Goal: Information Seeking & Learning: Learn about a topic

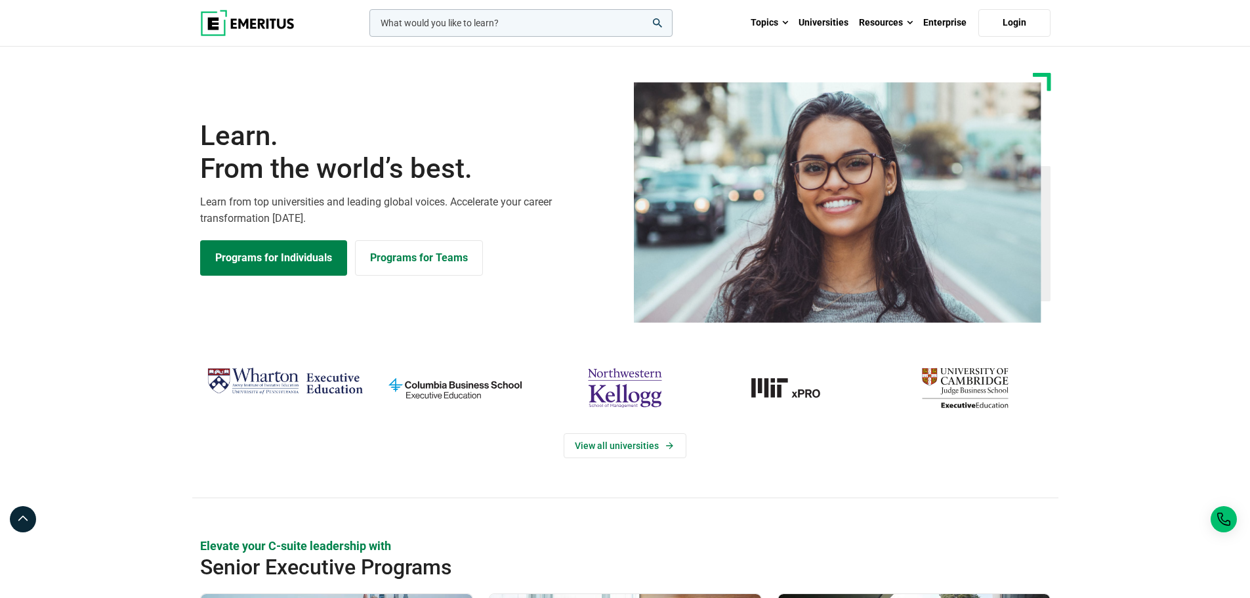
click at [236, 10] on img at bounding box center [247, 23] width 95 height 26
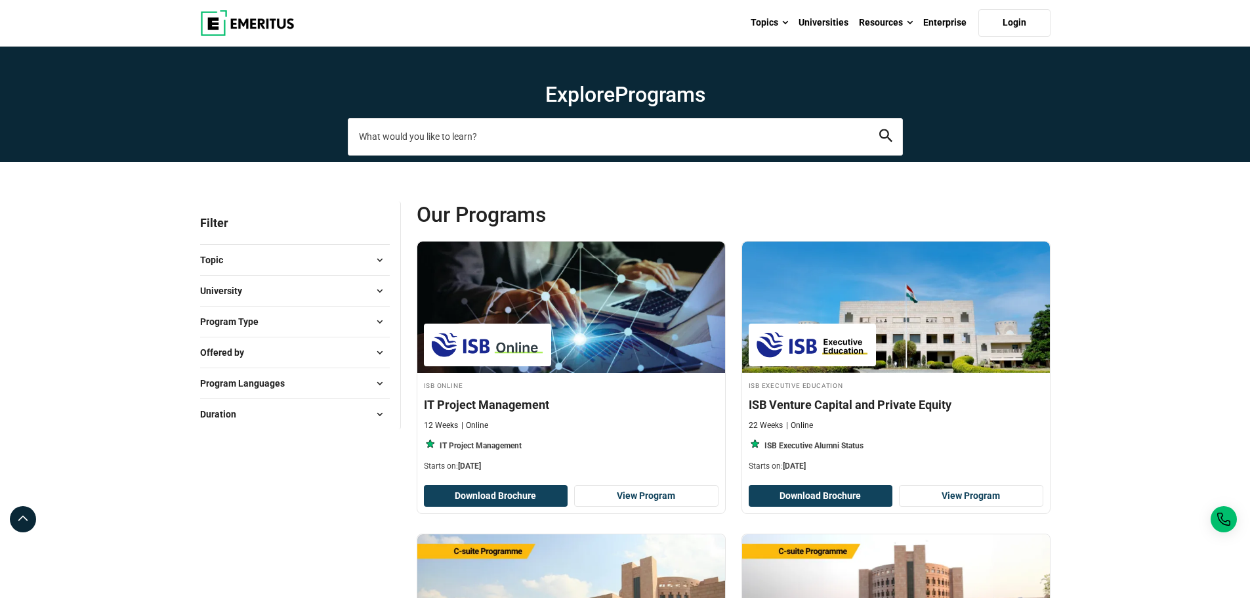
click at [567, 121] on input "search-page" at bounding box center [625, 136] width 555 height 37
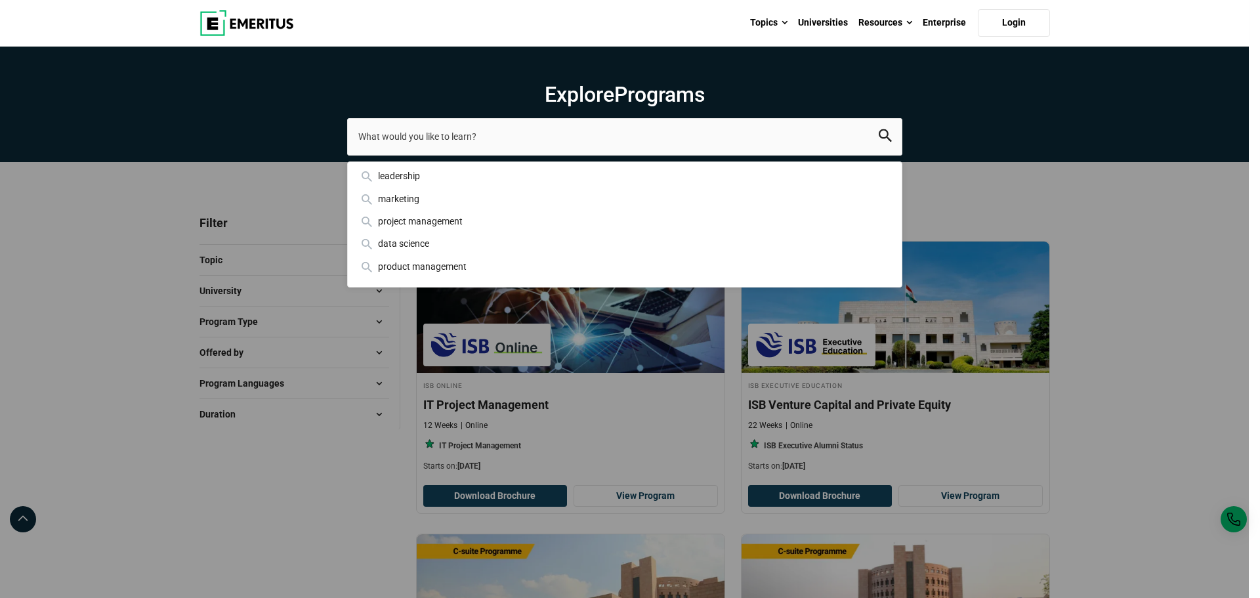
click at [347, 155] on div "leadership marketing project management data science product management" at bounding box center [624, 136] width 555 height 37
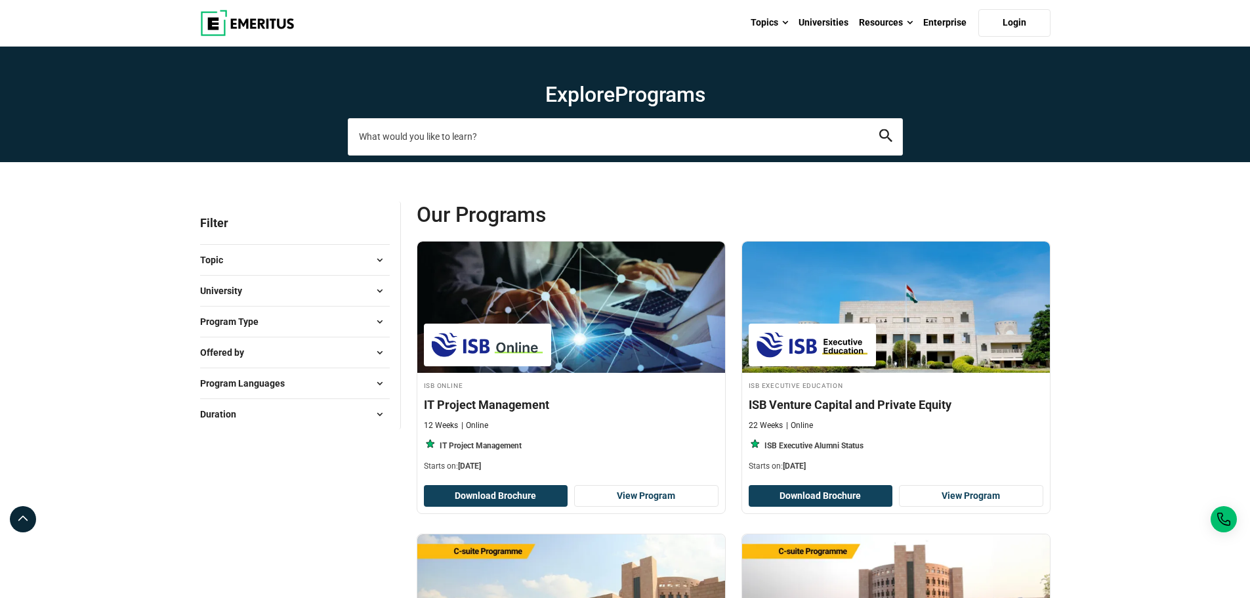
click at [411, 135] on input "search-page" at bounding box center [625, 136] width 555 height 37
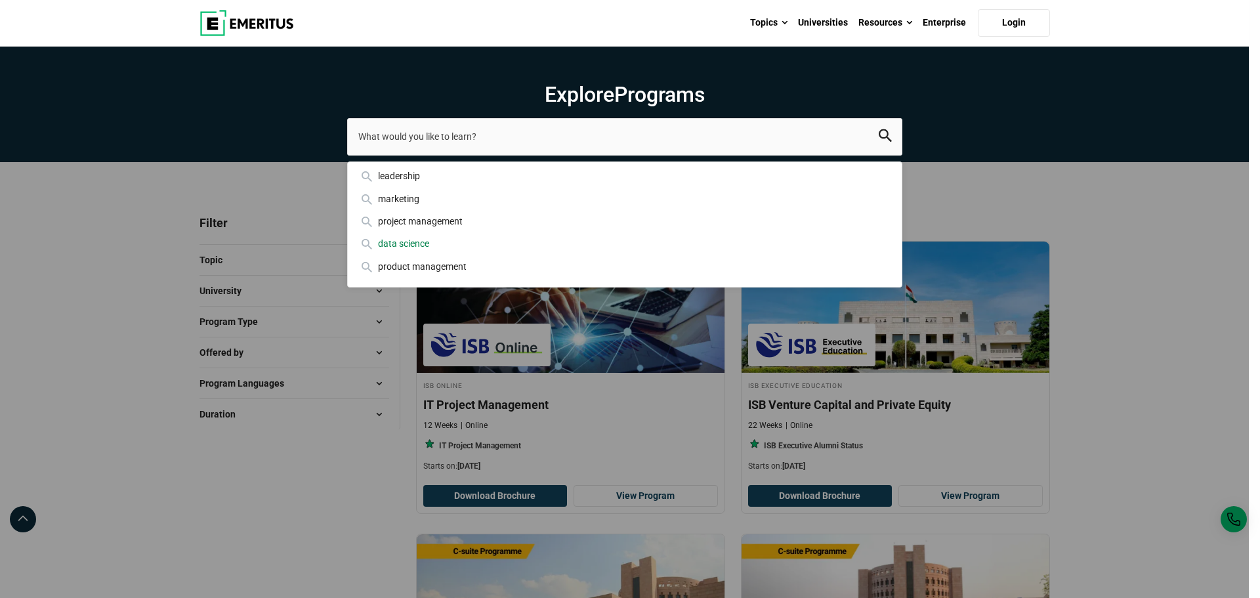
click at [410, 244] on div "data science" at bounding box center [624, 243] width 533 height 14
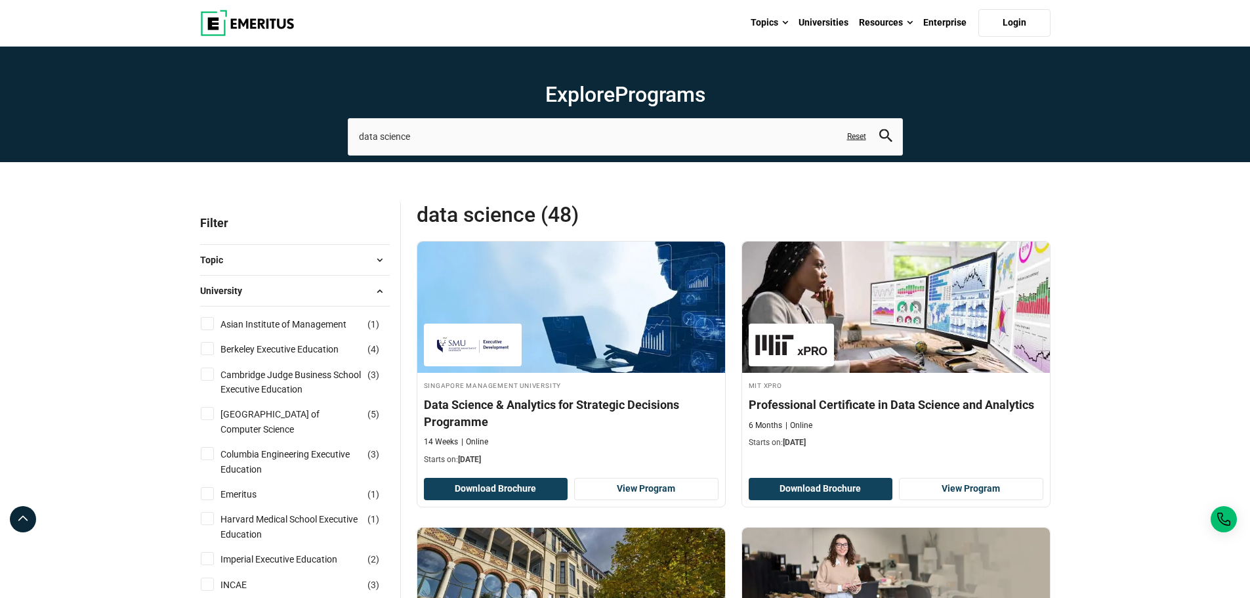
click at [861, 140] on link "Reset" at bounding box center [856, 136] width 19 height 11
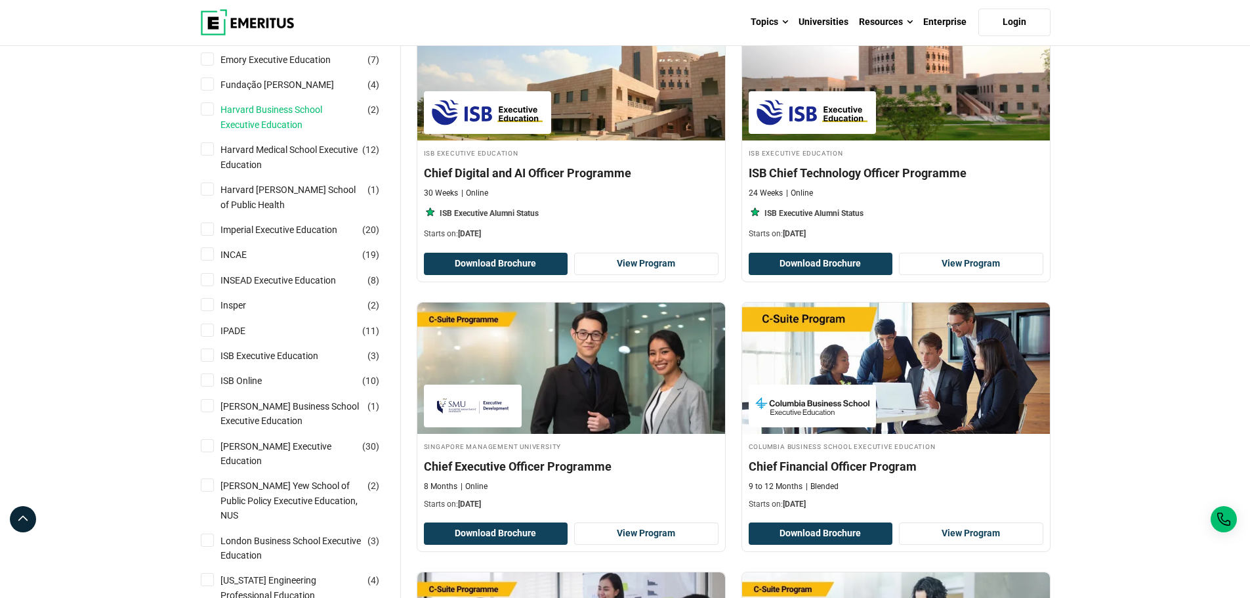
click at [276, 116] on link "Harvard Business School Executive Education" at bounding box center [304, 117] width 167 height 30
checkbox input "true"
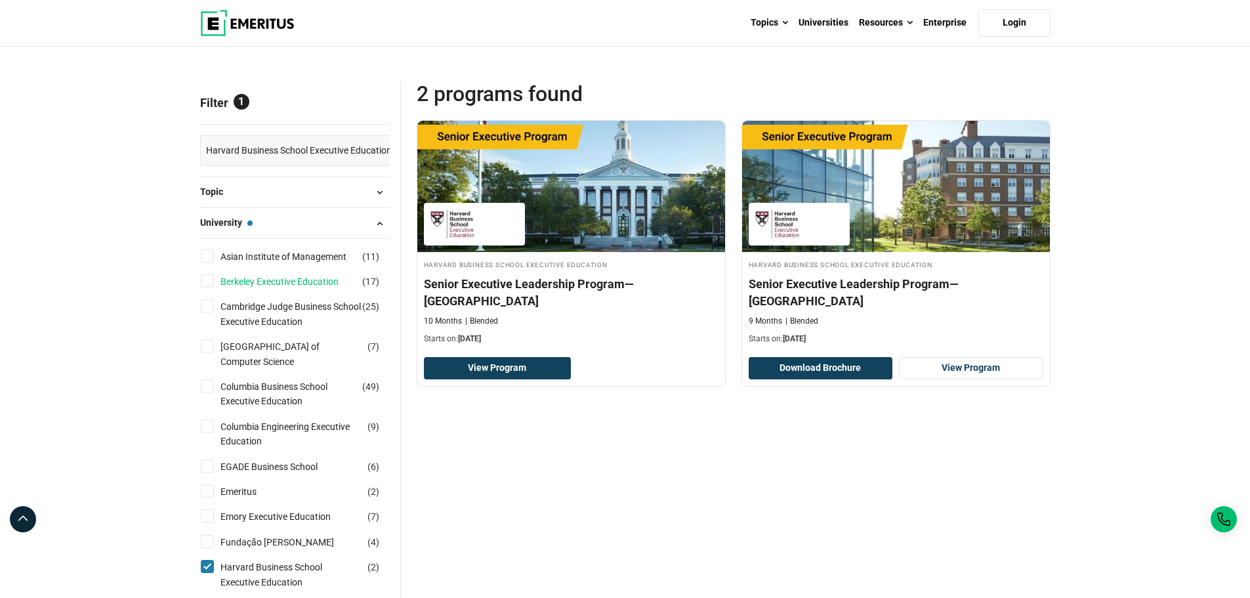
scroll to position [263, 0]
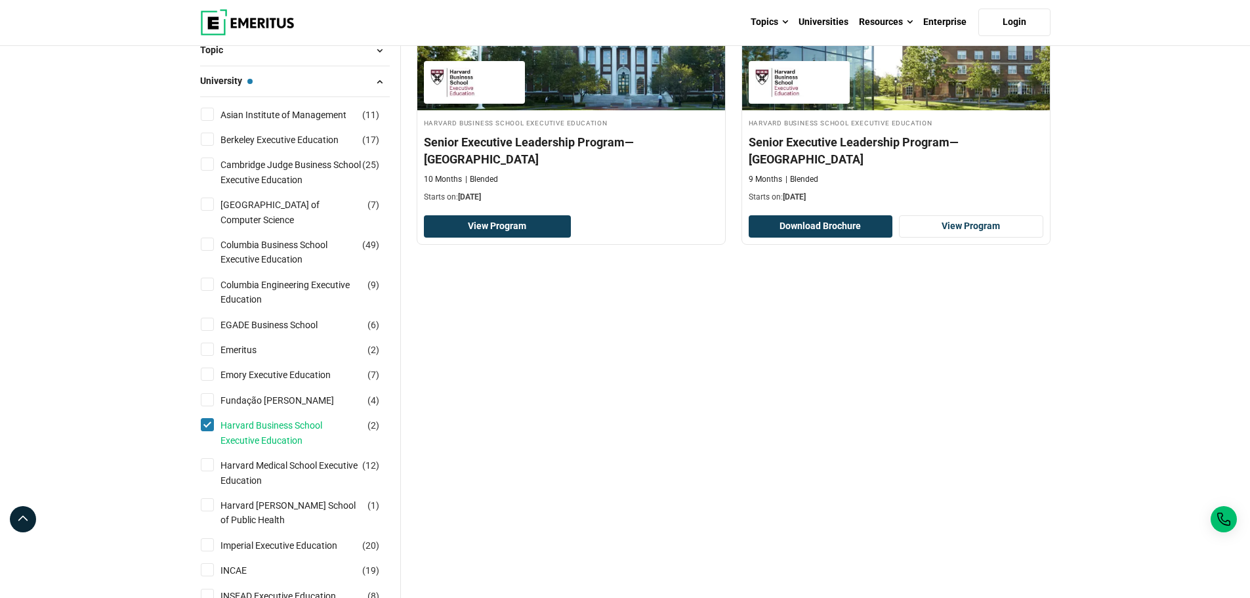
click at [233, 434] on link "Harvard Business School Executive Education" at bounding box center [304, 433] width 167 height 30
checkbox input "false"
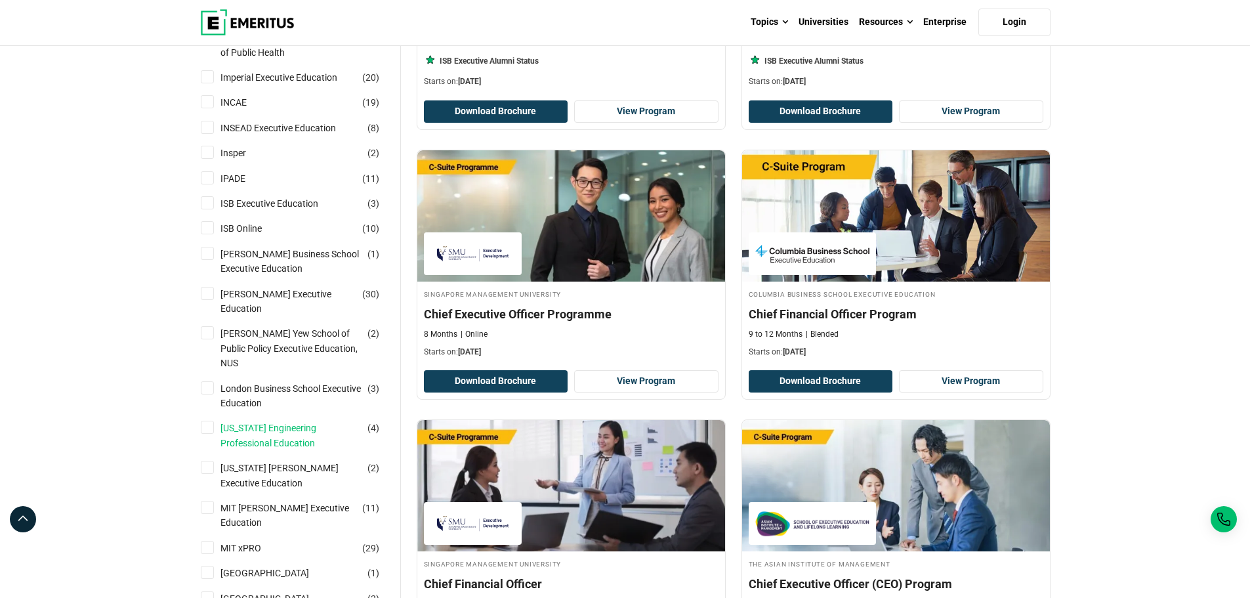
scroll to position [788, 0]
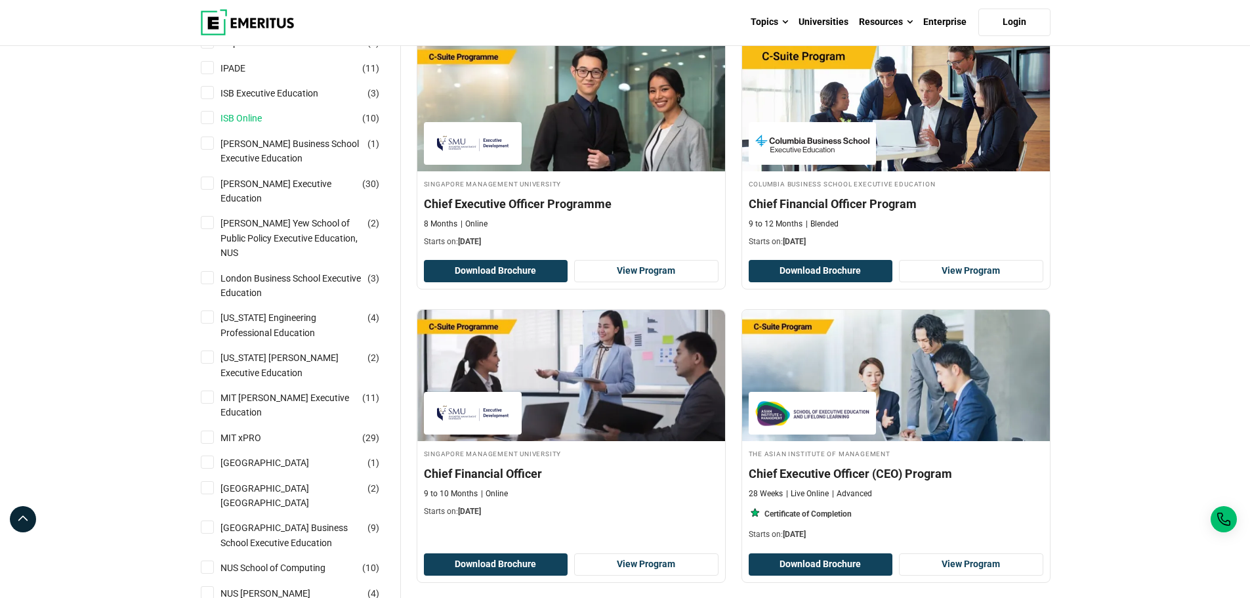
click at [244, 115] on link "ISB Online" at bounding box center [255, 118] width 68 height 14
checkbox input "true"
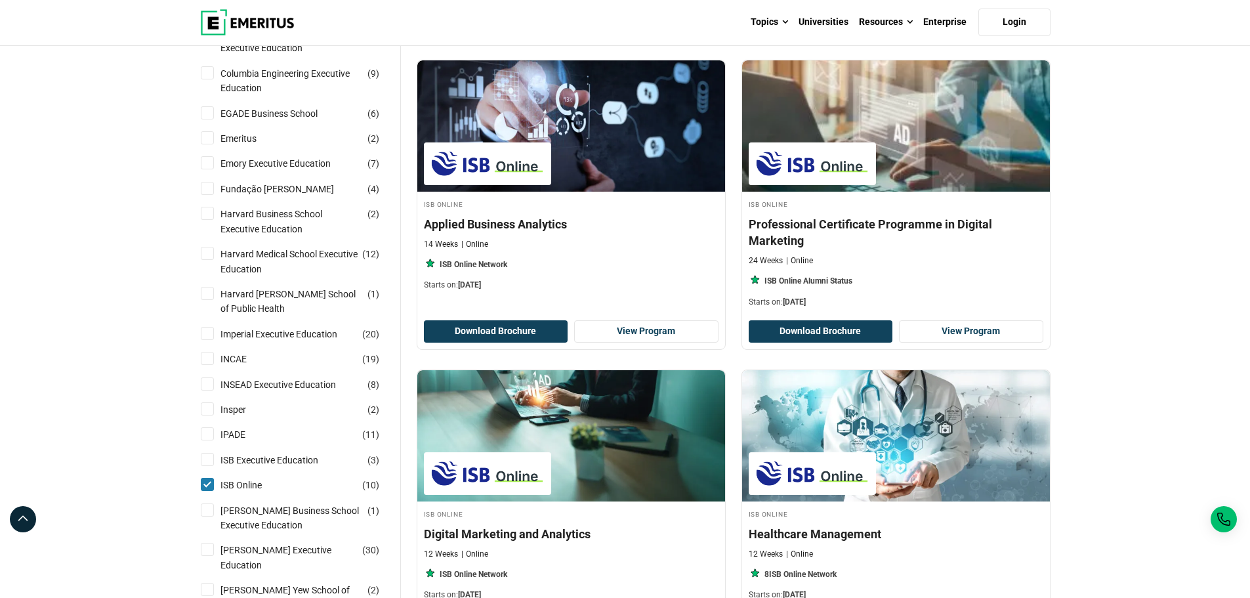
scroll to position [591, 0]
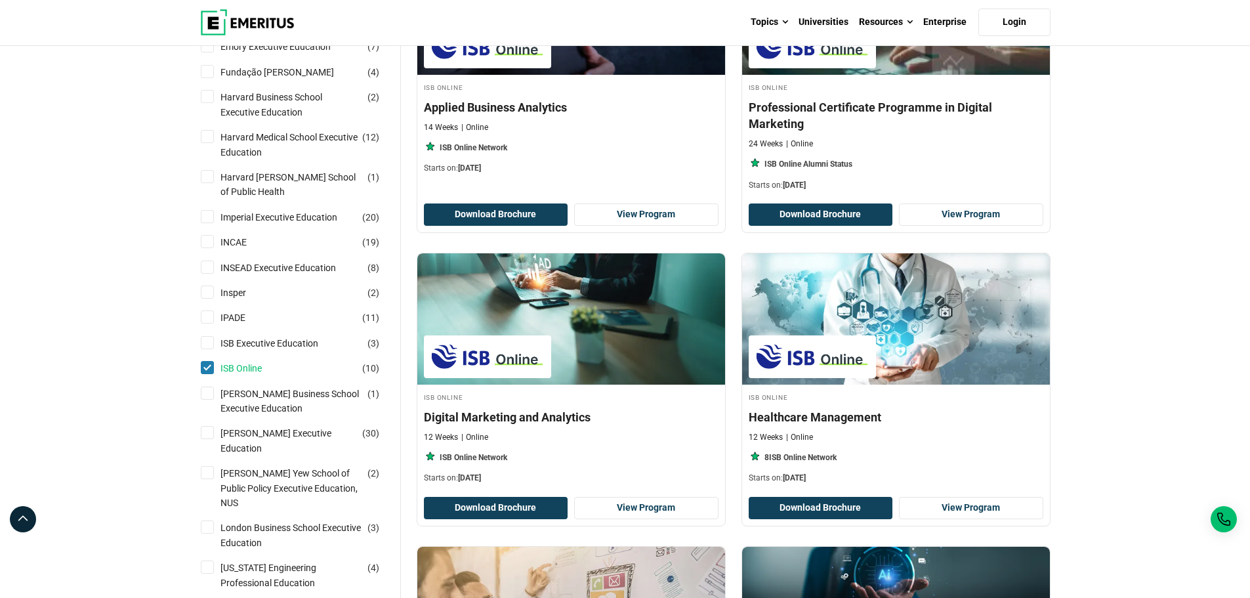
click at [243, 364] on link "ISB Online" at bounding box center [255, 368] width 68 height 14
checkbox input "false"
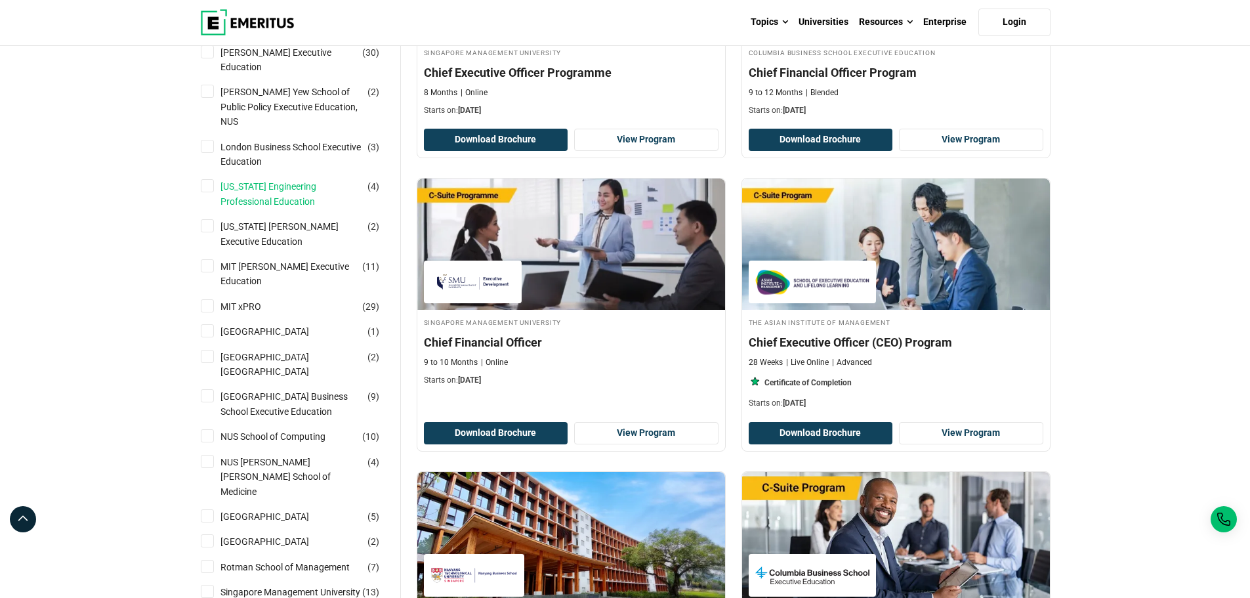
scroll to position [1116, 0]
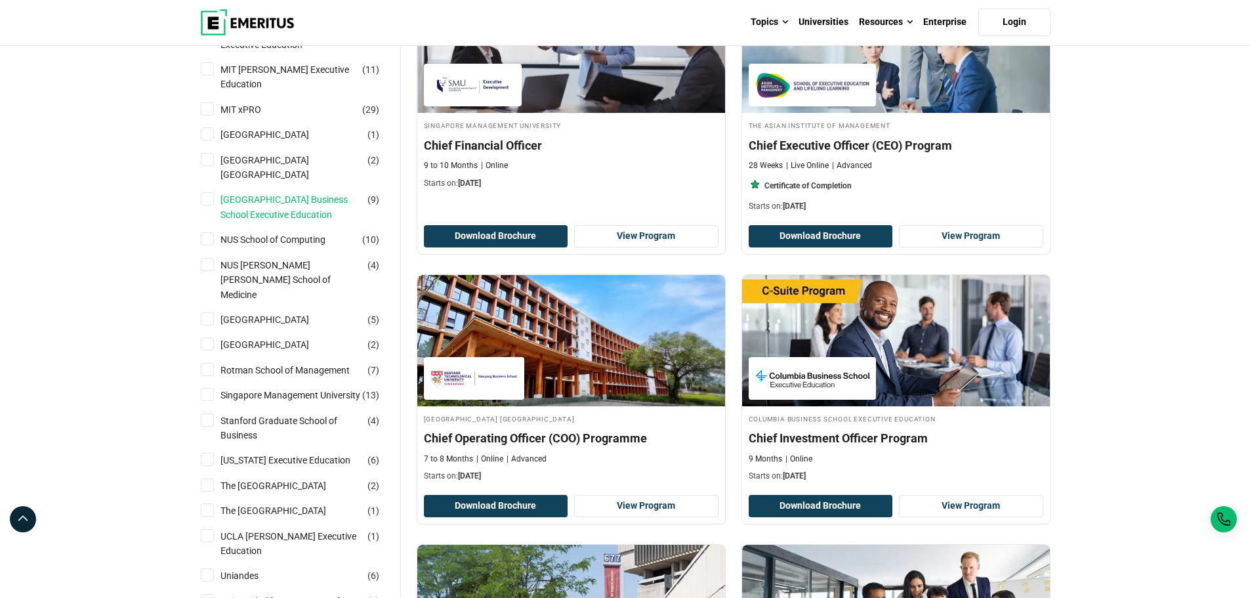
click at [251, 192] on link "[GEOGRAPHIC_DATA] Business School Executive Education" at bounding box center [304, 207] width 167 height 30
checkbox input "true"
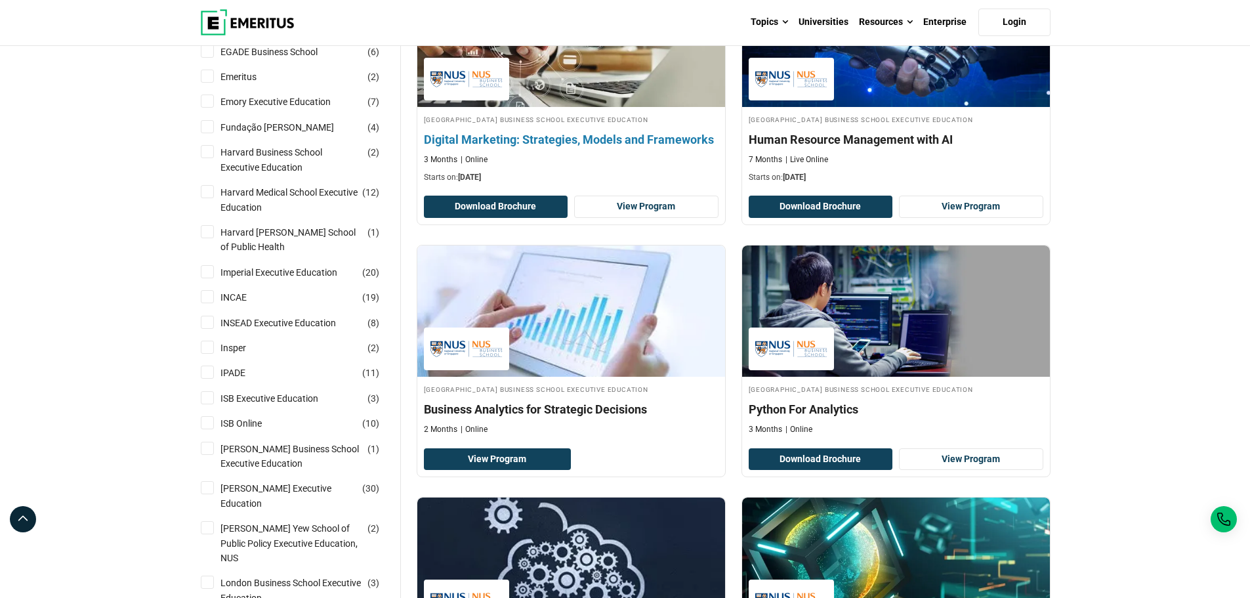
scroll to position [591, 0]
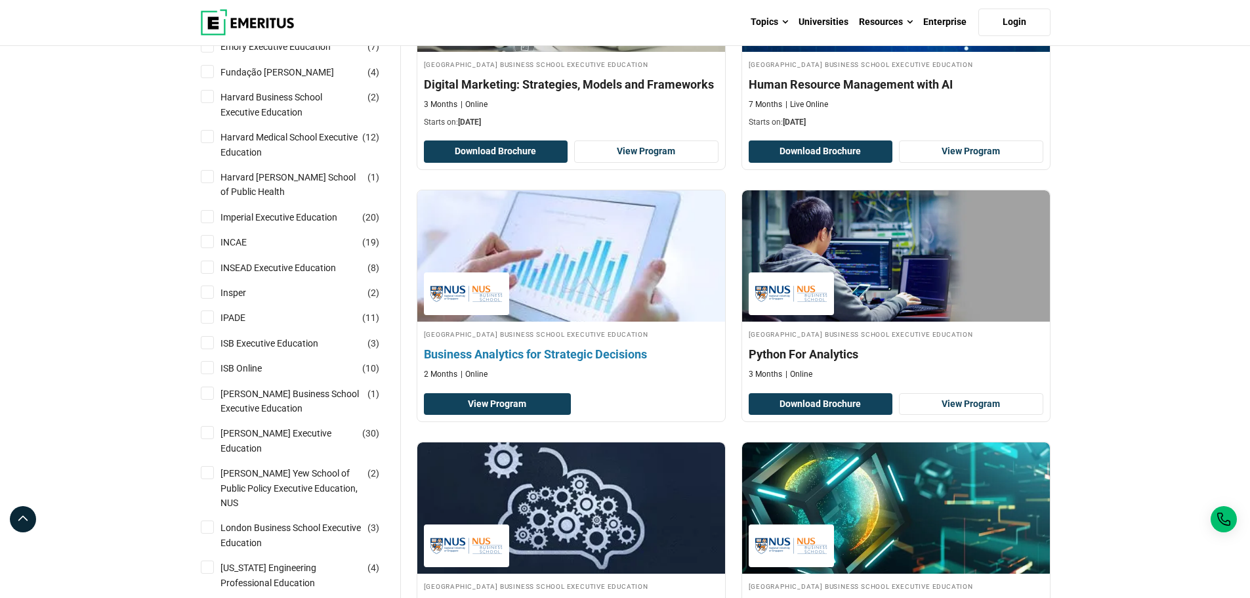
click at [520, 360] on h4 "Business Analytics for Strategic Decisions" at bounding box center [571, 354] width 295 height 16
drag, startPoint x: 566, startPoint y: 354, endPoint x: 519, endPoint y: 401, distance: 66.8
click at [519, 401] on link "View Program" at bounding box center [498, 404] width 148 height 22
click at [534, 252] on img at bounding box center [571, 256] width 339 height 144
drag, startPoint x: 415, startPoint y: 353, endPoint x: 651, endPoint y: 356, distance: 235.6
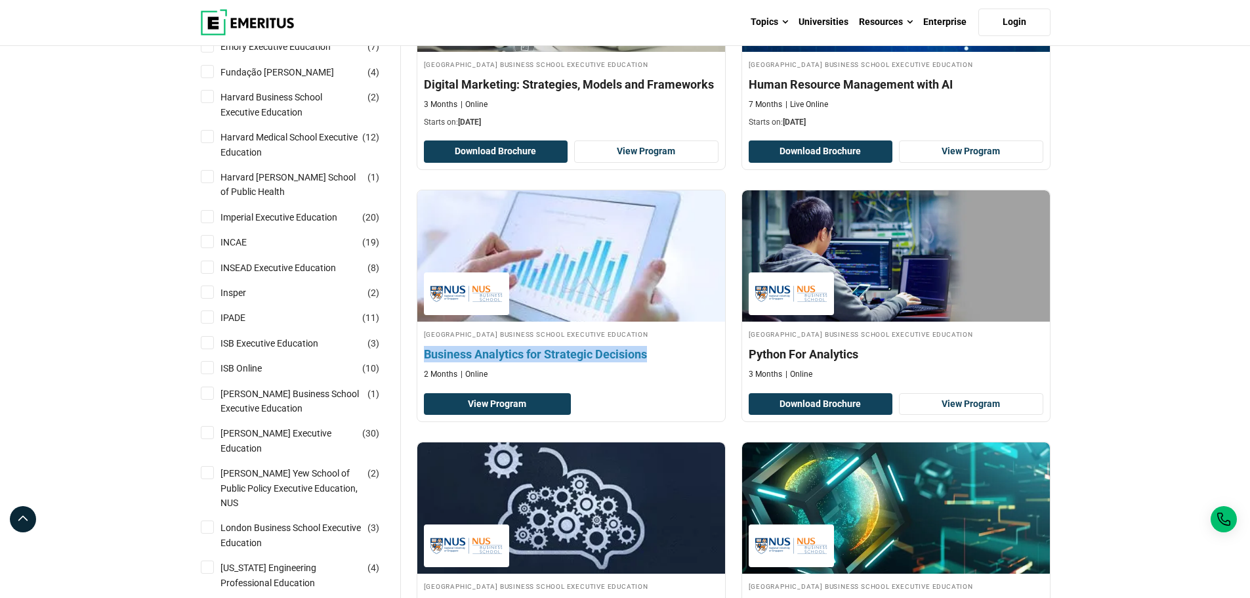
click at [651, 356] on div "National University of Singapore Business School Executive Education Business A…" at bounding box center [571, 306] width 325 height 232
copy h4 "Business Analytics for Strategic Decisions"
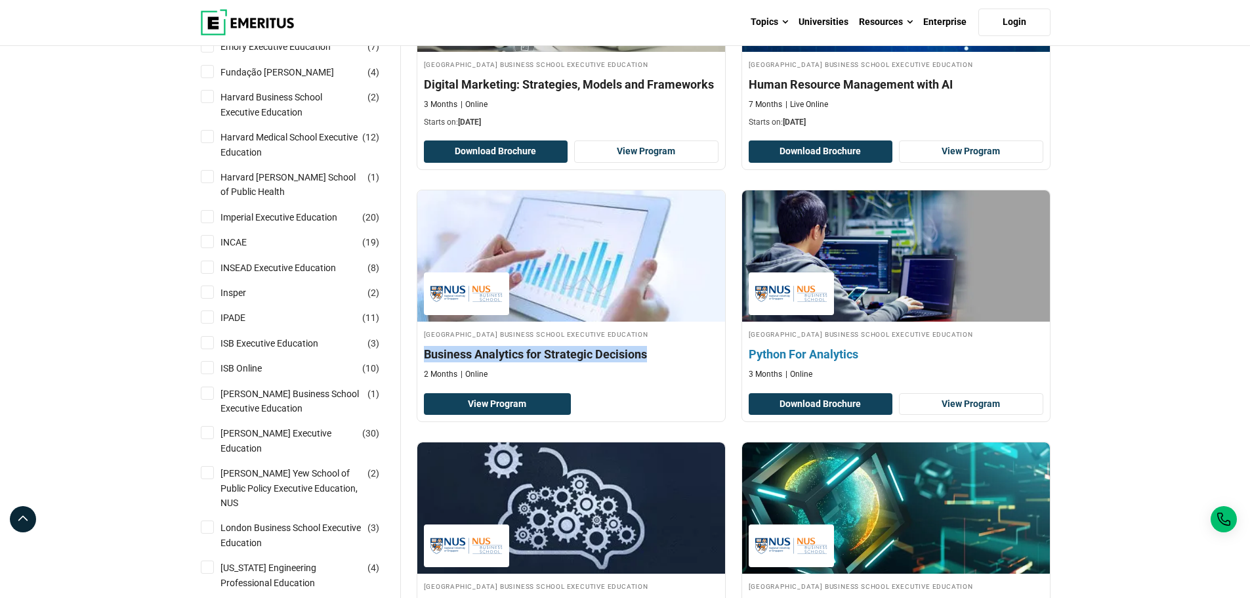
click at [786, 354] on h4 "Python For Analytics" at bounding box center [896, 354] width 295 height 16
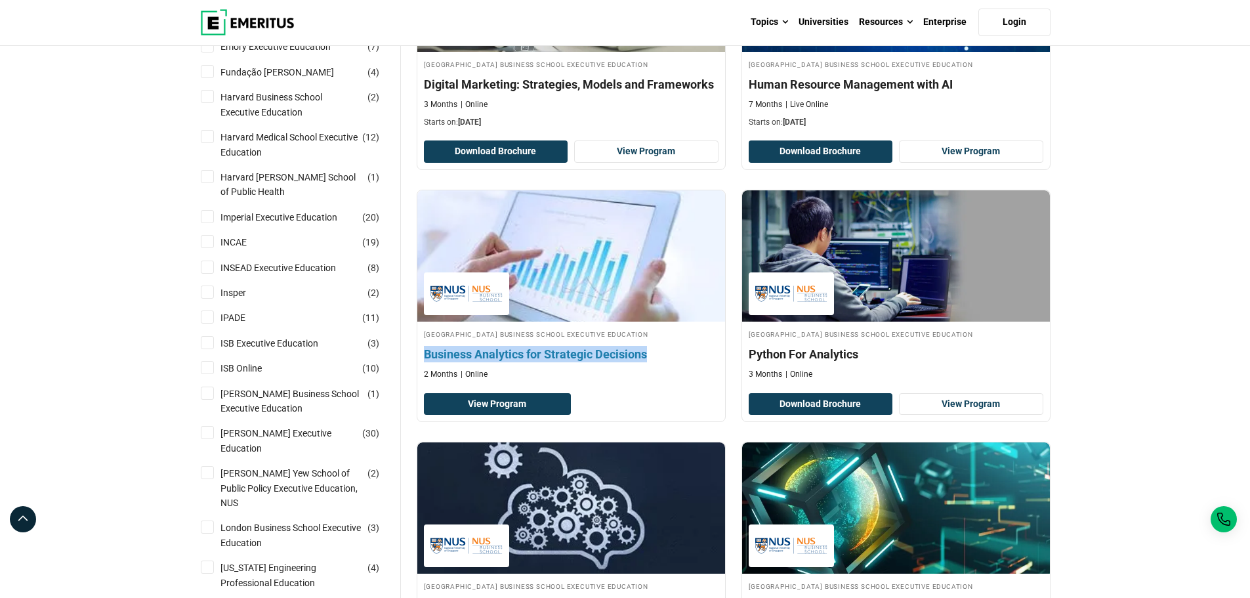
copy h4 "Business Analytics for Strategic Decisions"
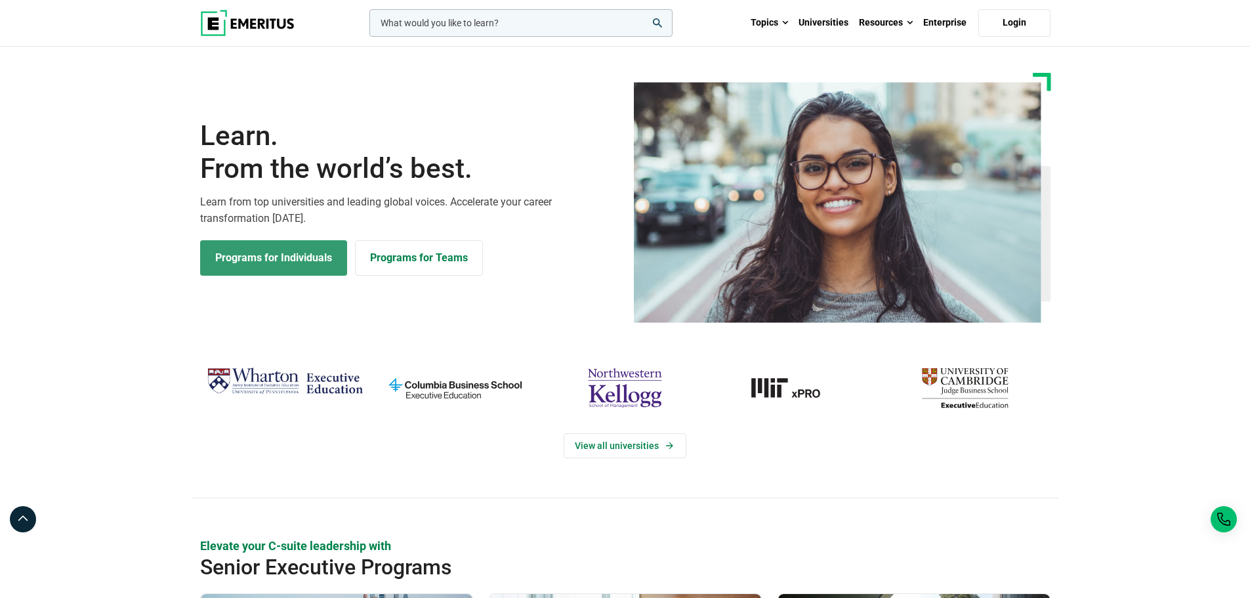
click at [289, 251] on link "Programs for Individuals" at bounding box center [273, 257] width 147 height 35
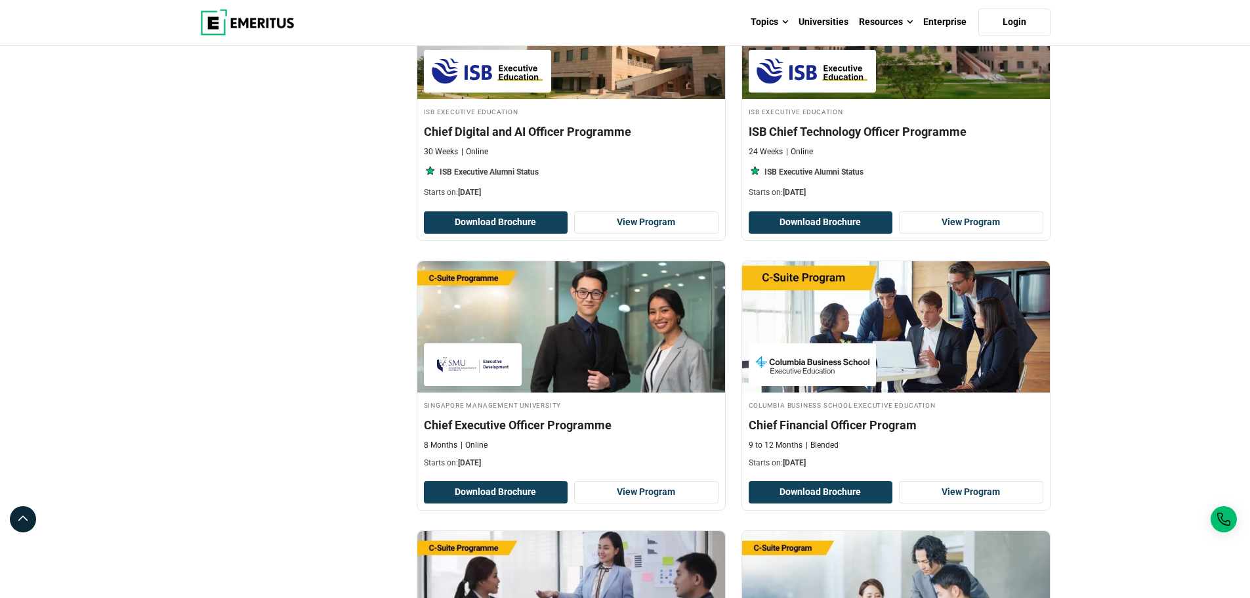
scroll to position [591, 0]
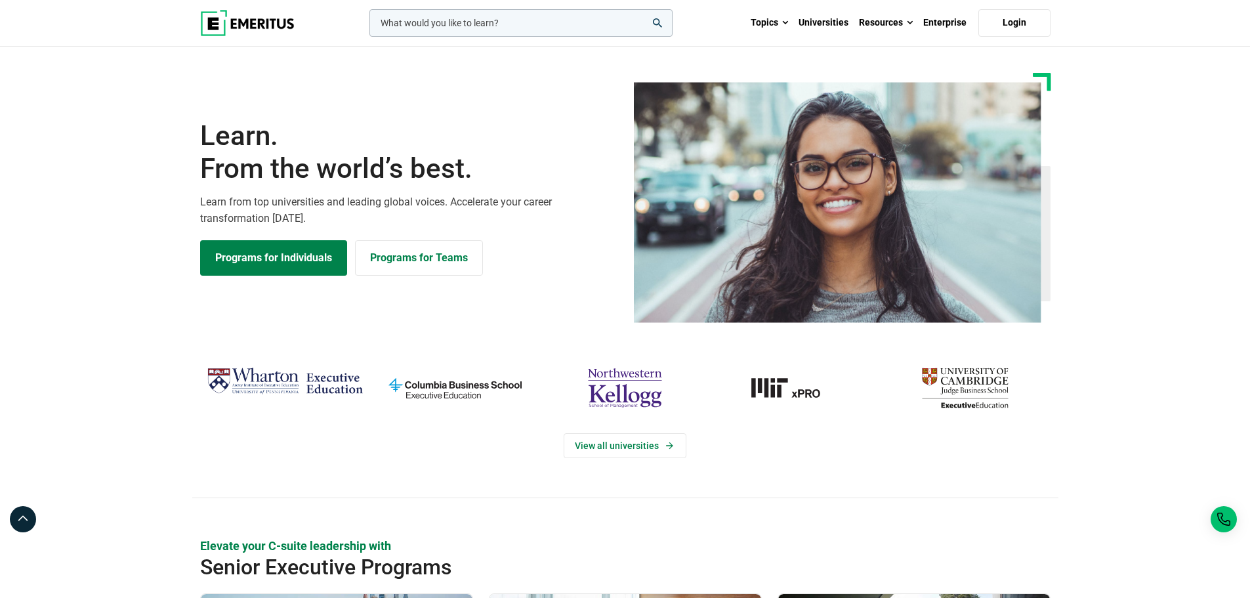
click at [431, 25] on input "woocommerce-product-search-field-0" at bounding box center [521, 23] width 303 height 28
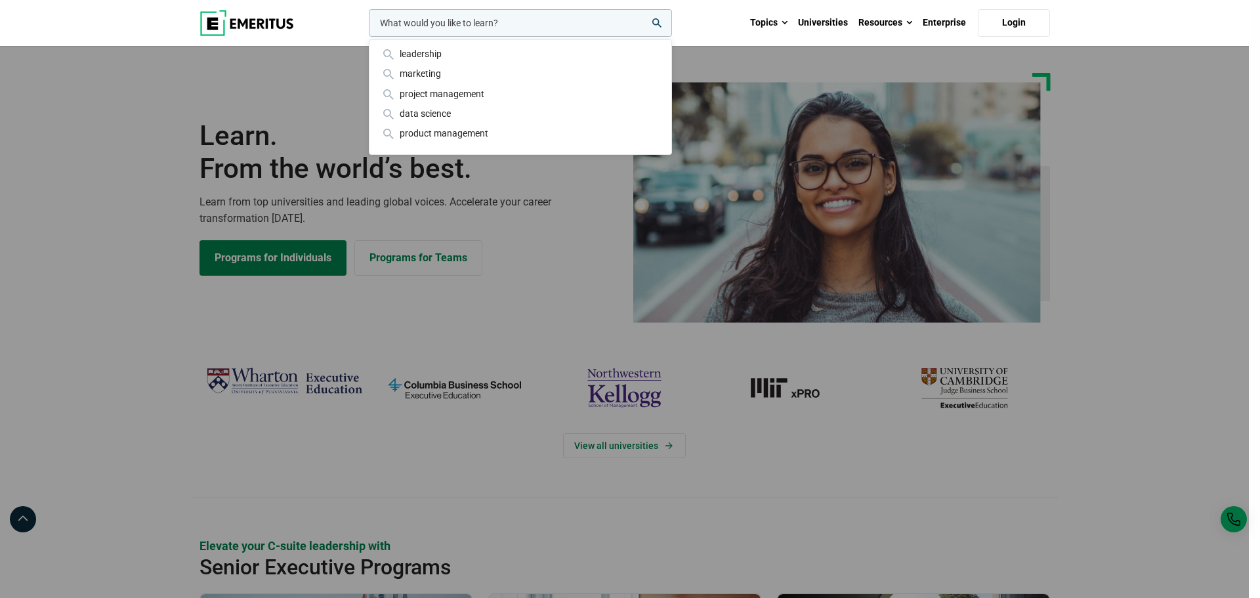
type input "b"
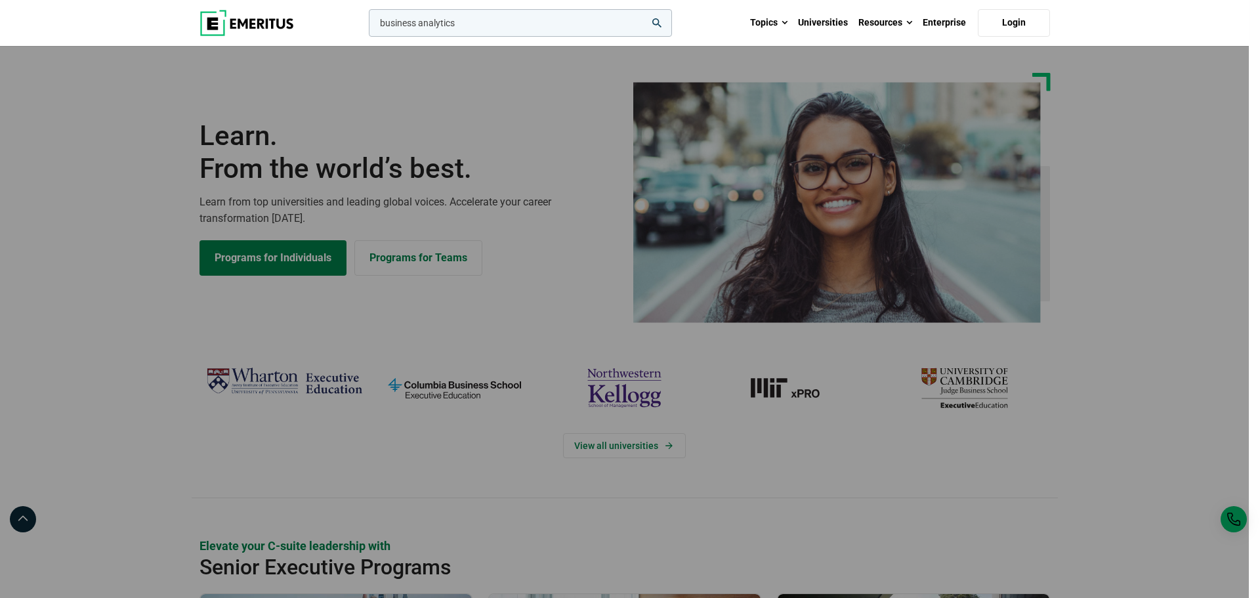
type input "business analytics"
click at [366, 26] on button "search" at bounding box center [366, 26] width 0 height 0
